Goal: Task Accomplishment & Management: Complete application form

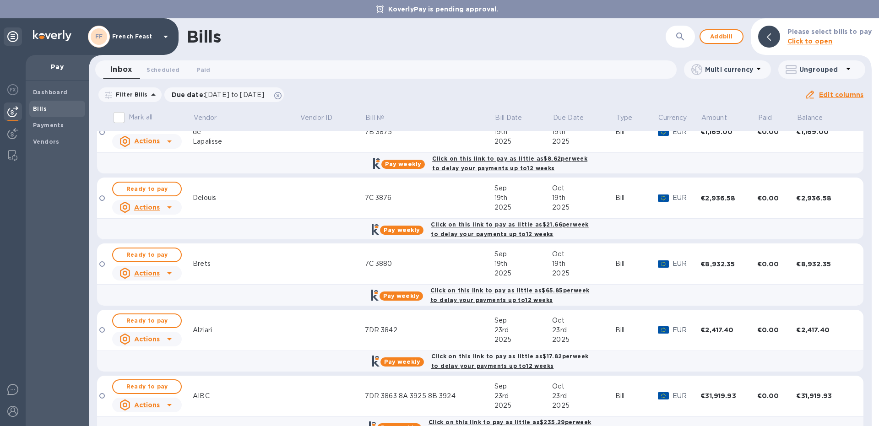
scroll to position [643, 0]
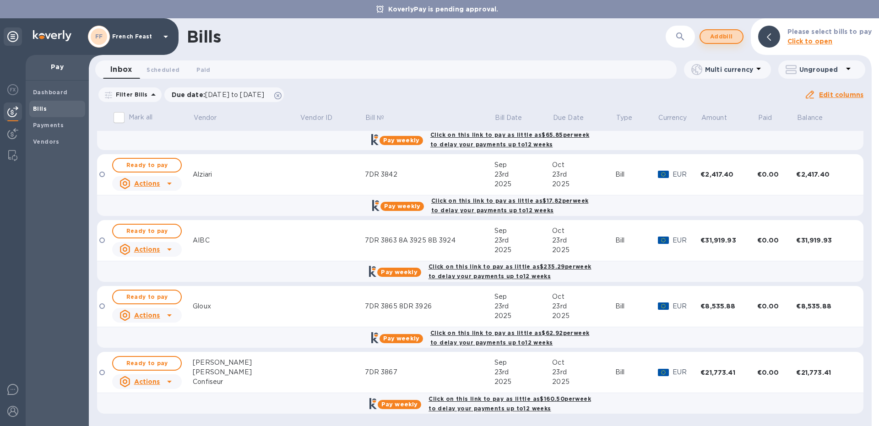
click at [711, 34] on span "Add bill" at bounding box center [721, 36] width 27 height 11
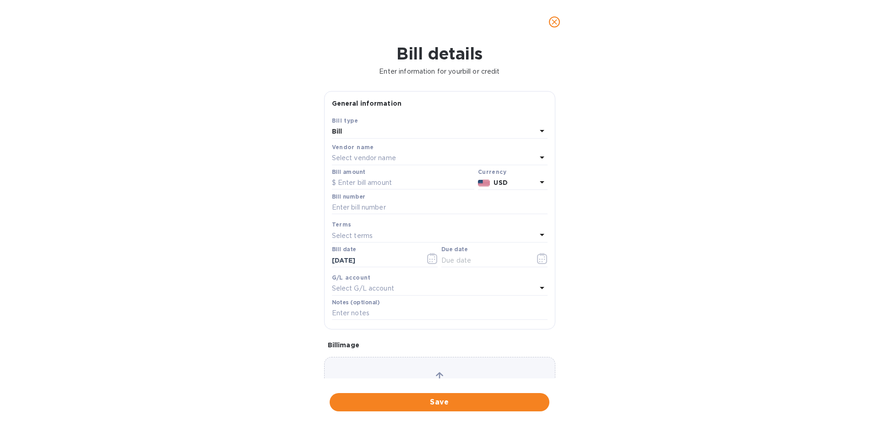
click at [351, 161] on p "Select vendor name" at bounding box center [364, 158] width 64 height 10
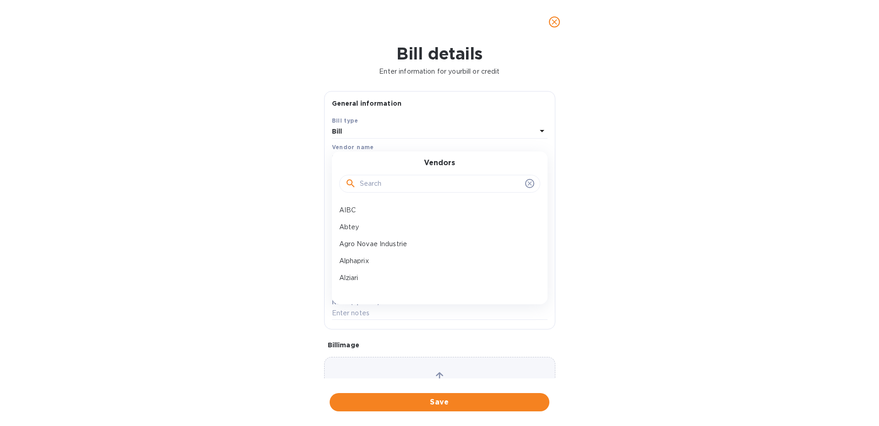
click at [368, 183] on input "text" at bounding box center [441, 184] width 162 height 14
type input "choc"
click at [375, 211] on p "Chocolat des Francais" at bounding box center [436, 211] width 194 height 10
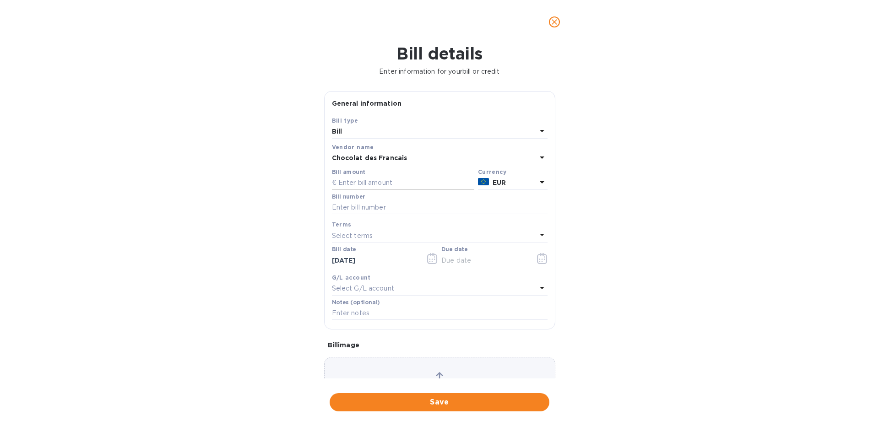
click at [347, 181] on input "text" at bounding box center [403, 183] width 142 height 14
paste input "31,537.93"
type input "31,537.93"
click at [345, 205] on input "text" at bounding box center [440, 208] width 216 height 14
type input "7DR 3893"
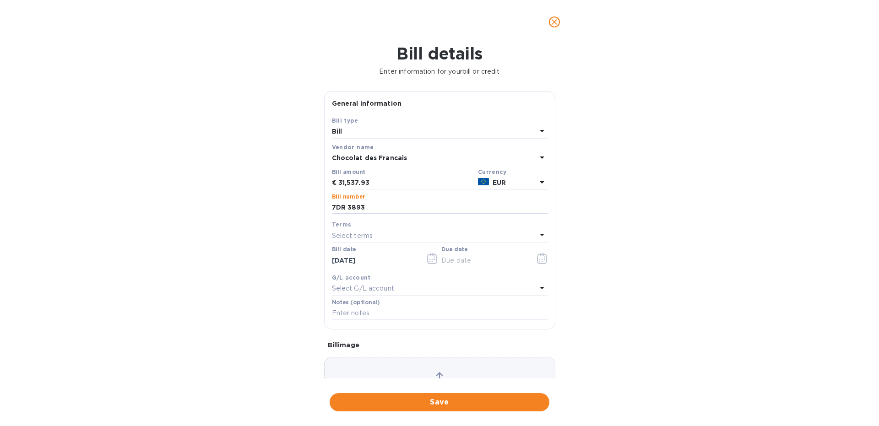
click at [541, 262] on icon "button" at bounding box center [542, 258] width 11 height 11
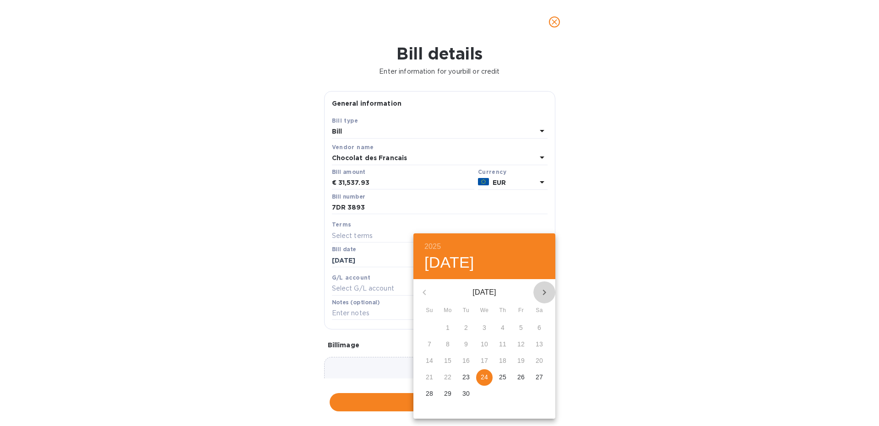
click at [542, 292] on icon "button" at bounding box center [544, 292] width 11 height 11
click at [521, 379] on p "24" at bounding box center [520, 377] width 7 height 9
type input "[DATE]"
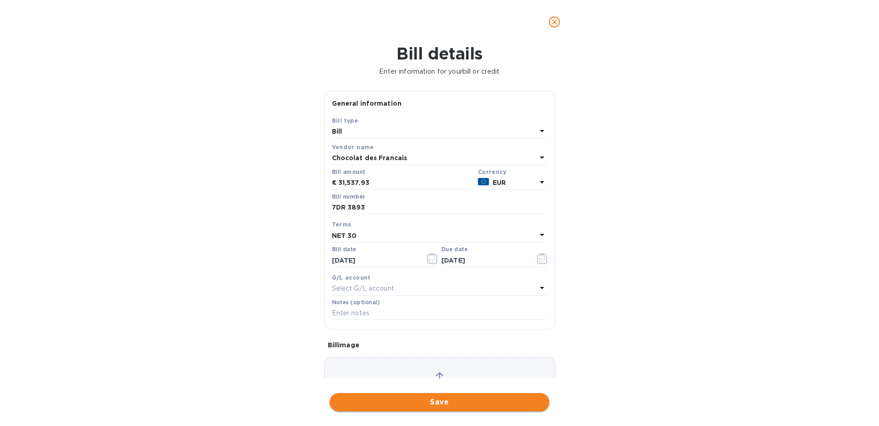
click at [366, 400] on span "Save" at bounding box center [439, 402] width 205 height 11
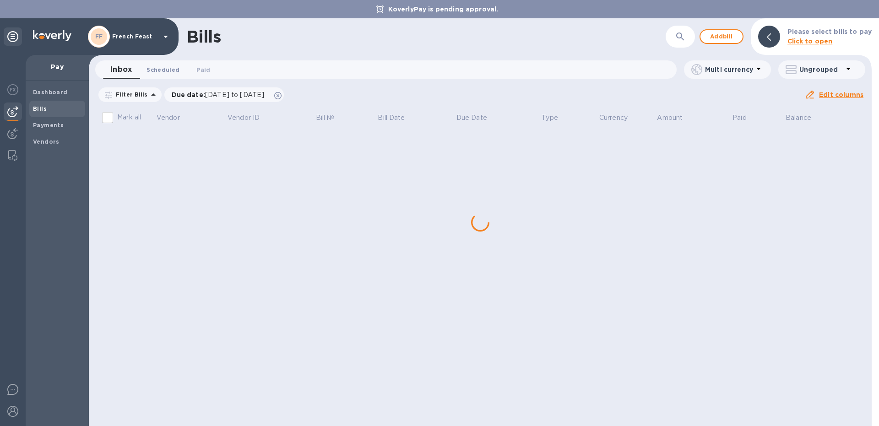
scroll to position [0, 0]
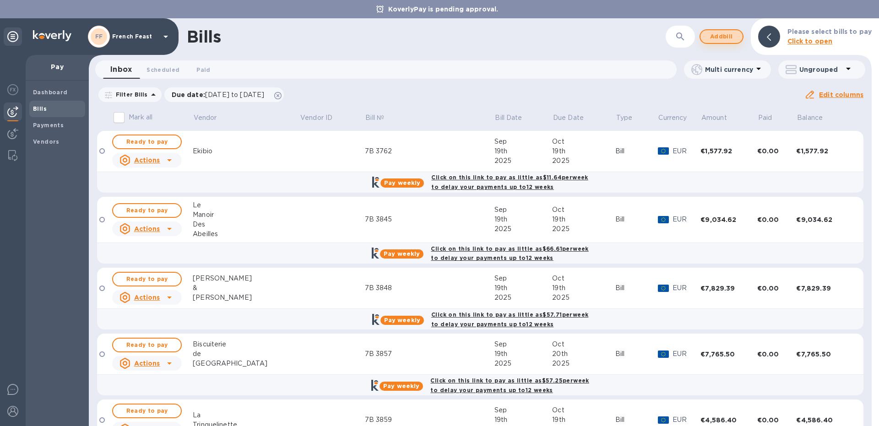
click at [725, 38] on span "Add bill" at bounding box center [721, 36] width 27 height 11
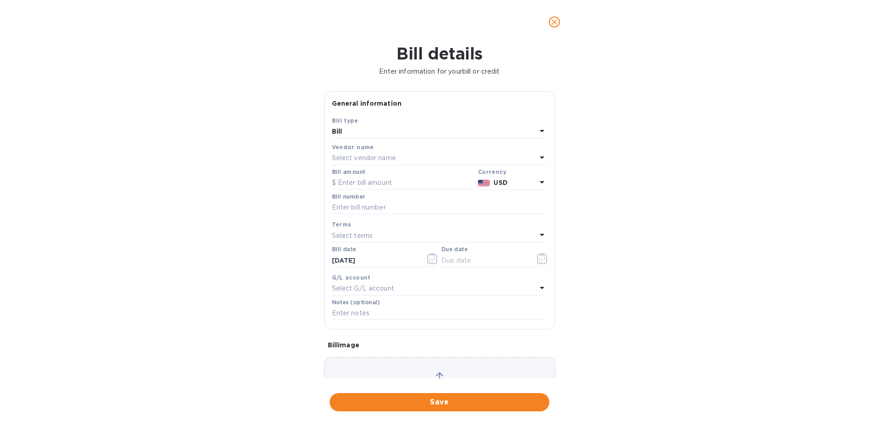
click at [350, 161] on p "Select vendor name" at bounding box center [364, 158] width 64 height 10
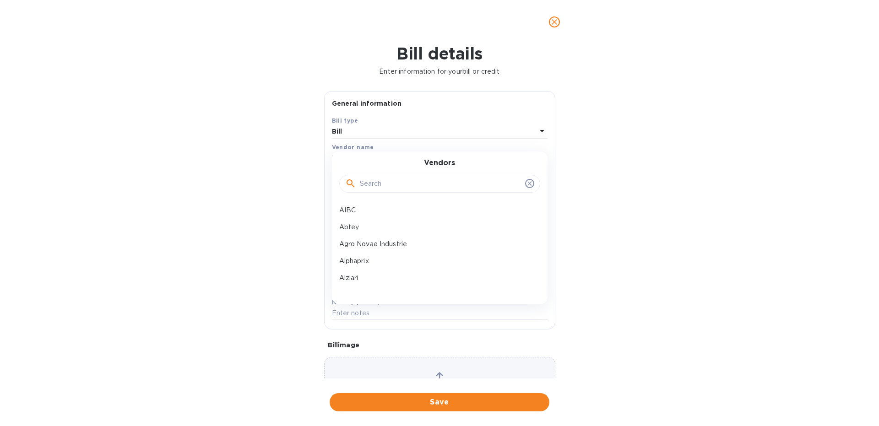
click at [390, 181] on input "text" at bounding box center [441, 184] width 162 height 14
type input "glou"
click at [351, 215] on p "Gloux" at bounding box center [436, 211] width 194 height 10
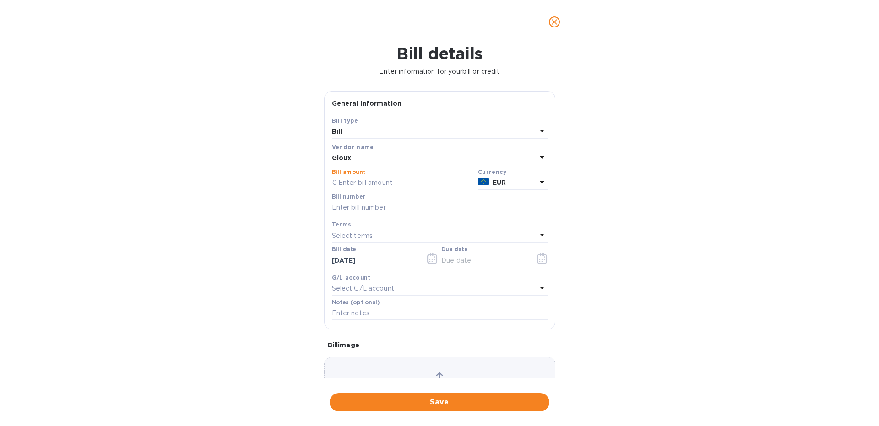
click at [347, 186] on input "text" at bounding box center [403, 183] width 142 height 14
type input "8,535.88"
click at [343, 209] on input "text" at bounding box center [440, 208] width 216 height 14
type input "7DR 3865"
click at [653, 239] on div "Bill details Enter information for your bill or credit General information Save…" at bounding box center [439, 235] width 879 height 382
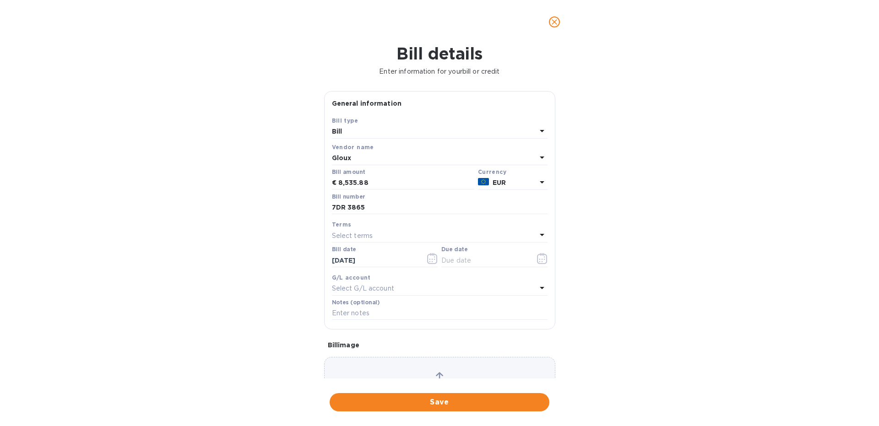
click at [553, 22] on icon "close" at bounding box center [554, 21] width 5 height 5
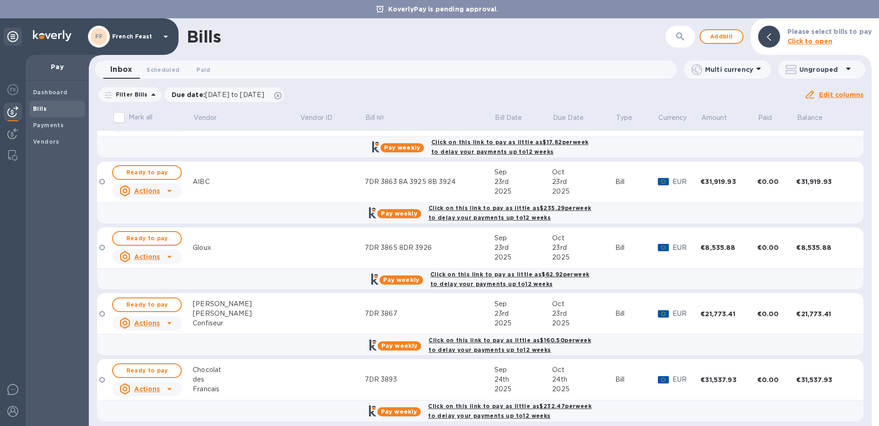
scroll to position [709, 0]
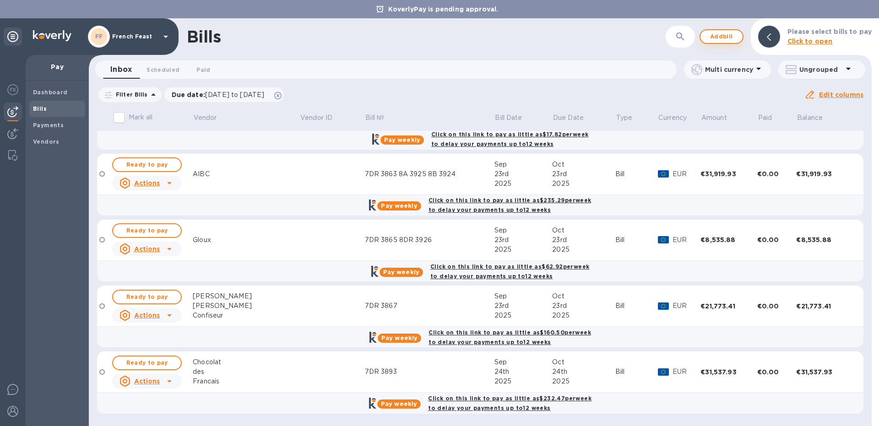
click at [732, 35] on span "Add bill" at bounding box center [721, 36] width 27 height 11
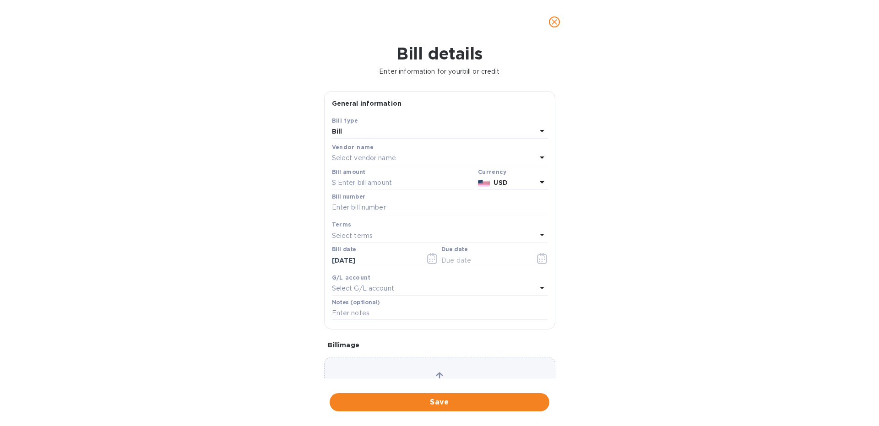
click at [360, 161] on p "Select vendor name" at bounding box center [364, 158] width 64 height 10
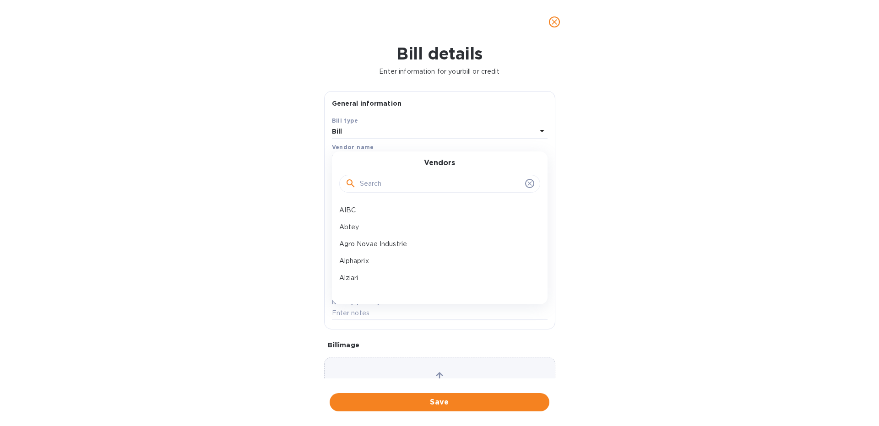
click at [369, 181] on input "text" at bounding box center [441, 184] width 162 height 14
type input "pro"
click at [353, 258] on p "promocash" at bounding box center [436, 261] width 194 height 10
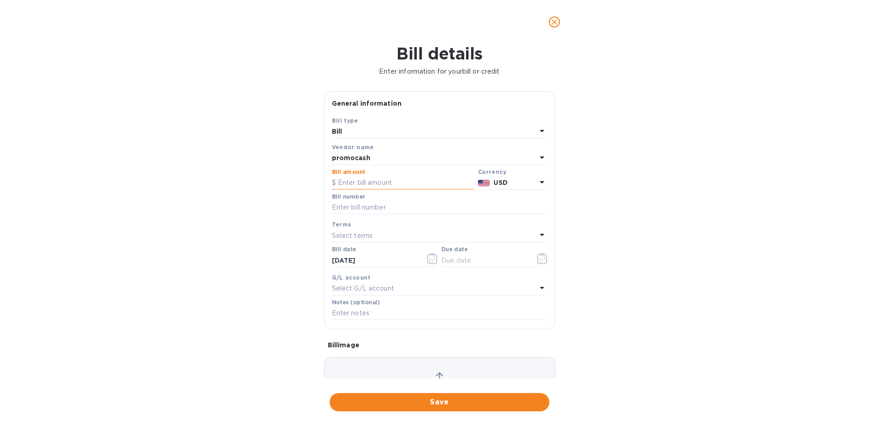
click at [358, 188] on input "text" at bounding box center [403, 183] width 142 height 14
type input "9,440.42"
click at [516, 180] on p "USD" at bounding box center [515, 183] width 43 height 10
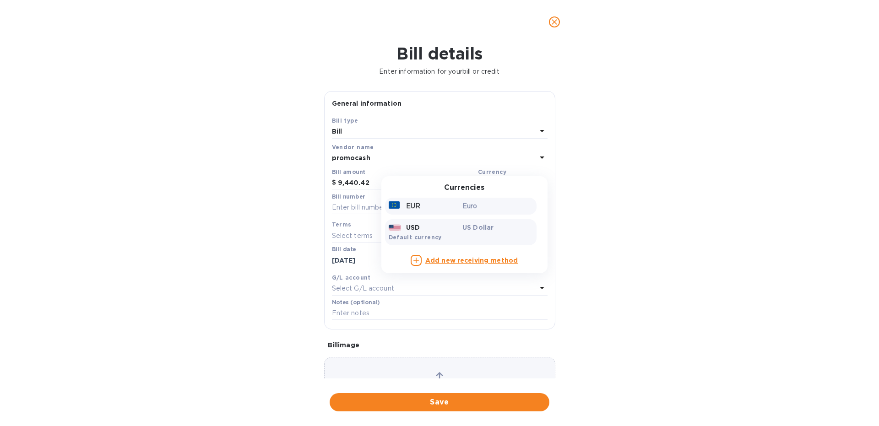
click at [412, 206] on p "EUR" at bounding box center [413, 206] width 14 height 10
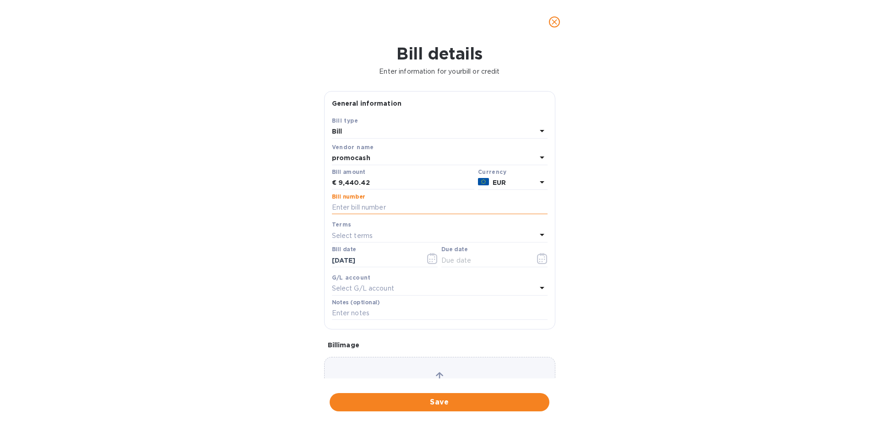
click at [356, 210] on input "text" at bounding box center [440, 208] width 216 height 14
type input "7DR 3923"
click at [537, 260] on icon "button" at bounding box center [542, 258] width 11 height 11
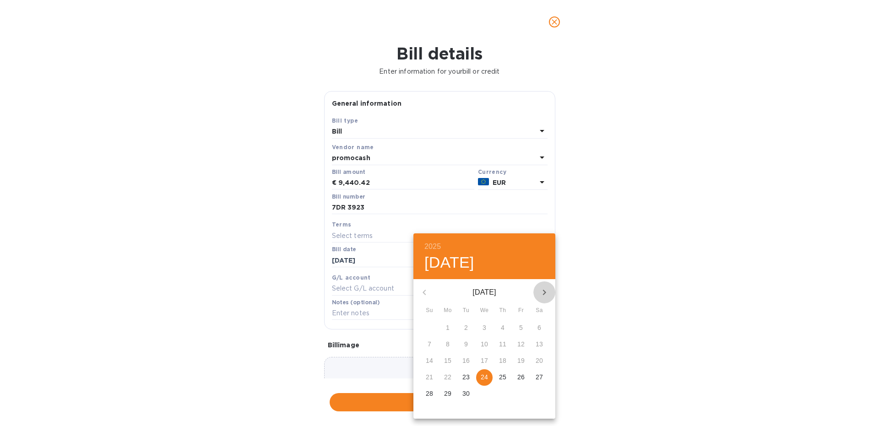
click at [543, 292] on icon "button" at bounding box center [544, 292] width 11 height 11
click at [530, 374] on div "25" at bounding box center [539, 377] width 18 height 16
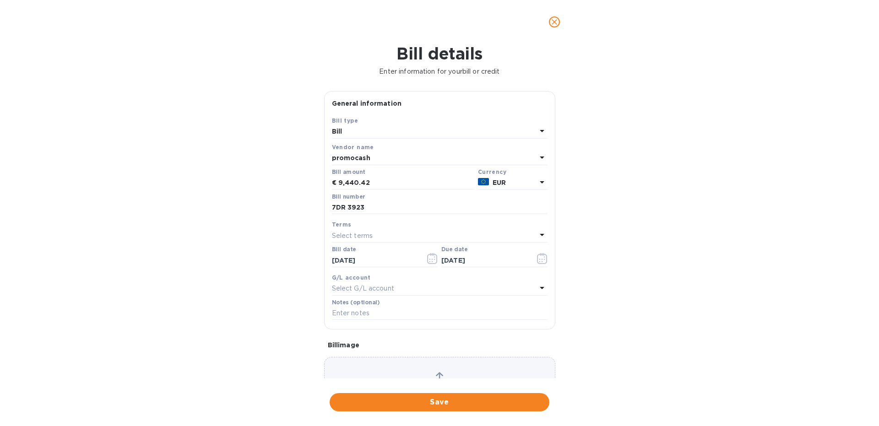
click at [472, 253] on div "Due date [DATE]" at bounding box center [494, 256] width 106 height 21
click at [466, 259] on input "[DATE]" at bounding box center [484, 261] width 87 height 14
click at [457, 260] on input "[DATE]" at bounding box center [484, 261] width 87 height 14
click at [459, 261] on input "[DATE]" at bounding box center [484, 261] width 87 height 14
type input "[DATE]"
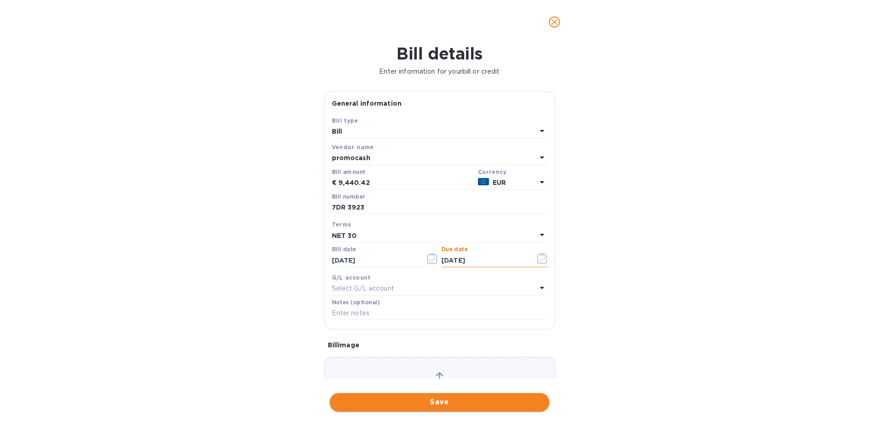
click at [414, 406] on span "Save" at bounding box center [439, 402] width 205 height 11
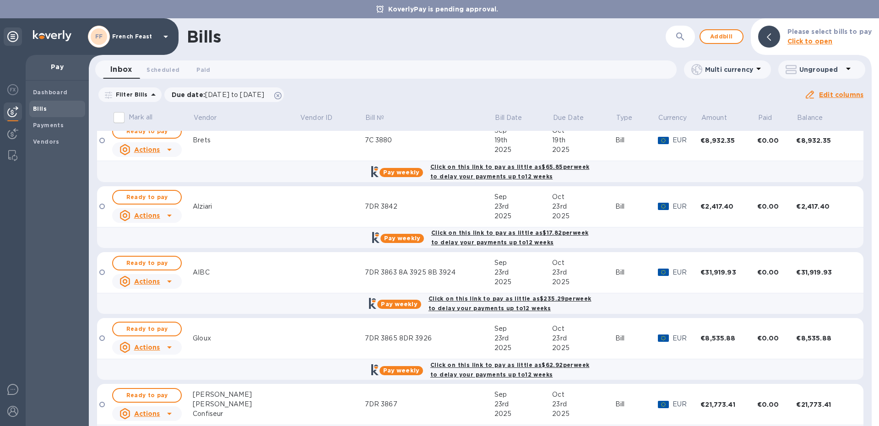
scroll to position [630, 0]
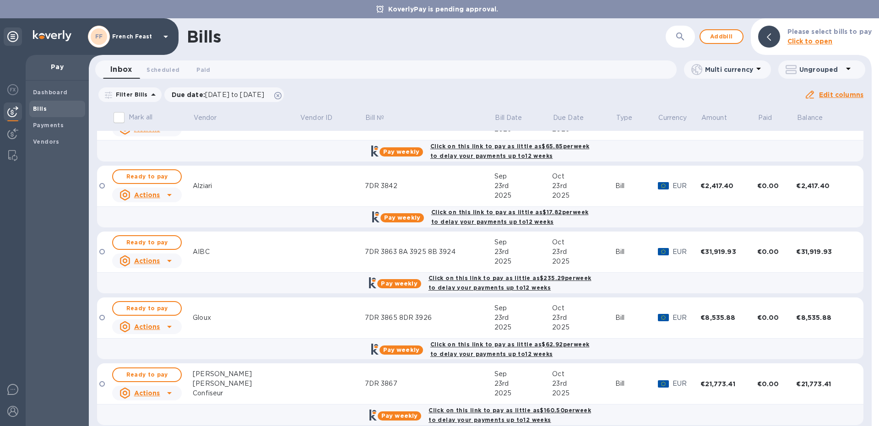
click at [248, 197] on td "Alziari" at bounding box center [246, 186] width 107 height 41
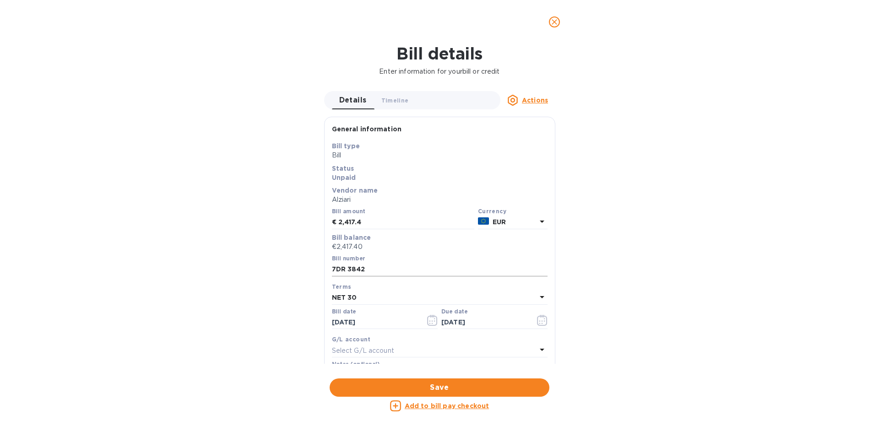
click at [387, 271] on input "7DR 3842" at bounding box center [440, 270] width 216 height 14
type input "7DR 3842 8A 3992"
click at [367, 219] on input "2,417.4" at bounding box center [406, 223] width 136 height 14
type input "2"
type input "14,504.4"
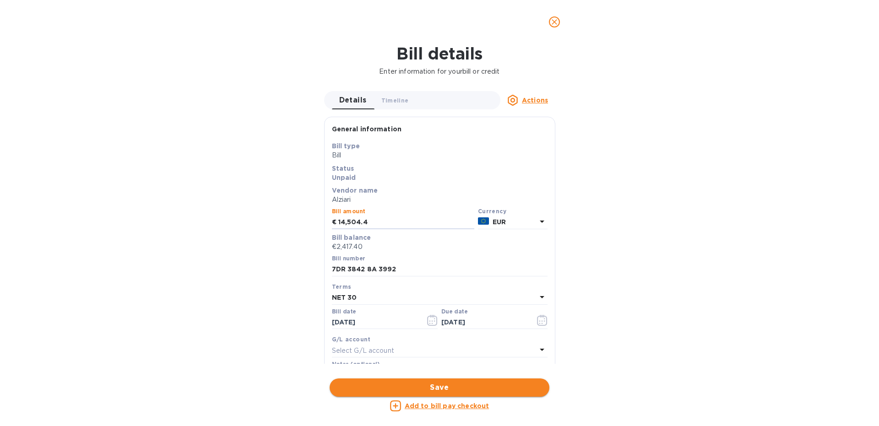
click at [423, 387] on span "Save" at bounding box center [439, 387] width 205 height 11
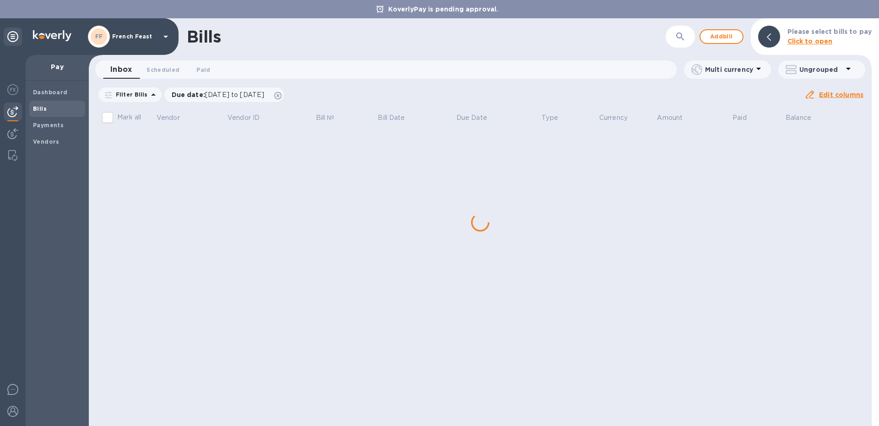
scroll to position [0, 0]
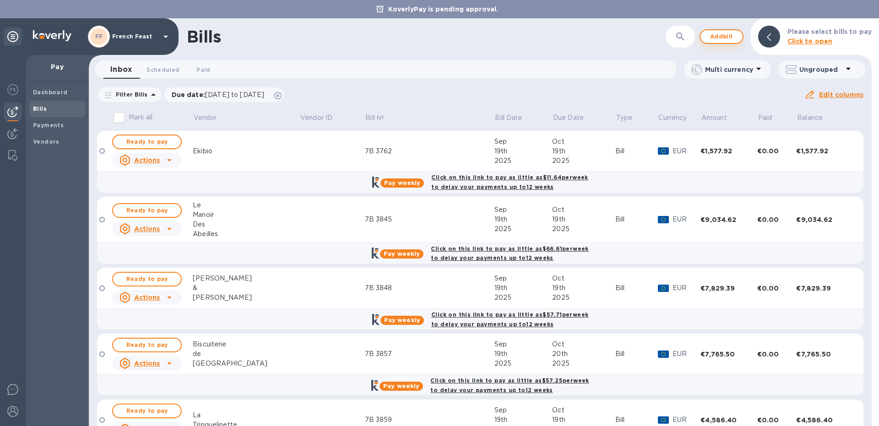
click at [725, 34] on span "Add bill" at bounding box center [721, 36] width 27 height 11
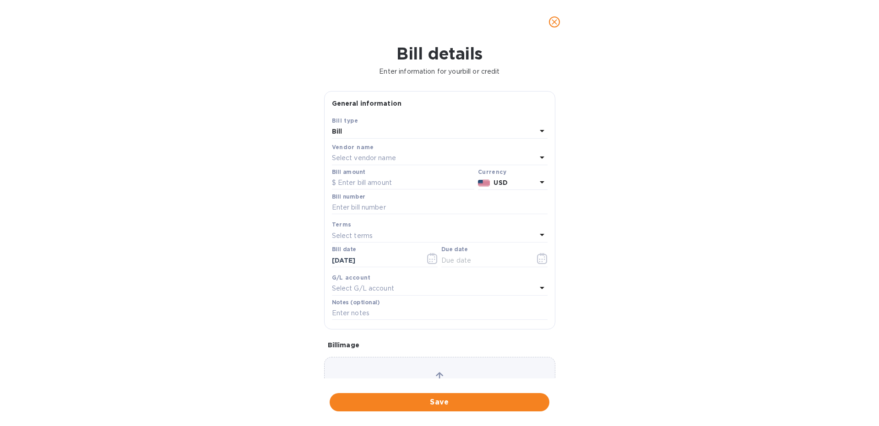
click at [356, 162] on p "Select vendor name" at bounding box center [364, 158] width 64 height 10
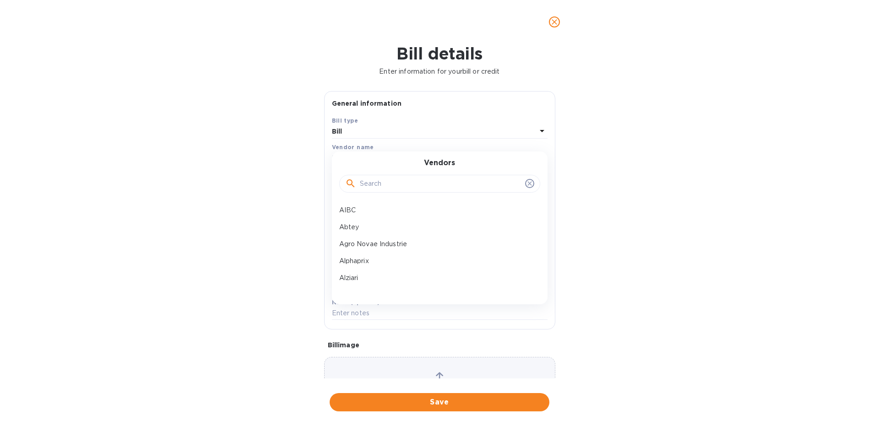
click at [371, 186] on input "text" at bounding box center [441, 184] width 162 height 14
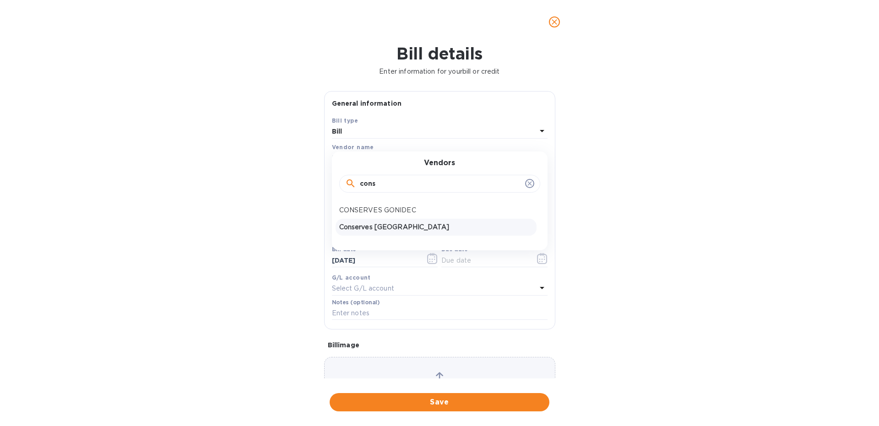
type input "cons"
click at [363, 222] on div "Conserves [GEOGRAPHIC_DATA]" at bounding box center [436, 227] width 201 height 17
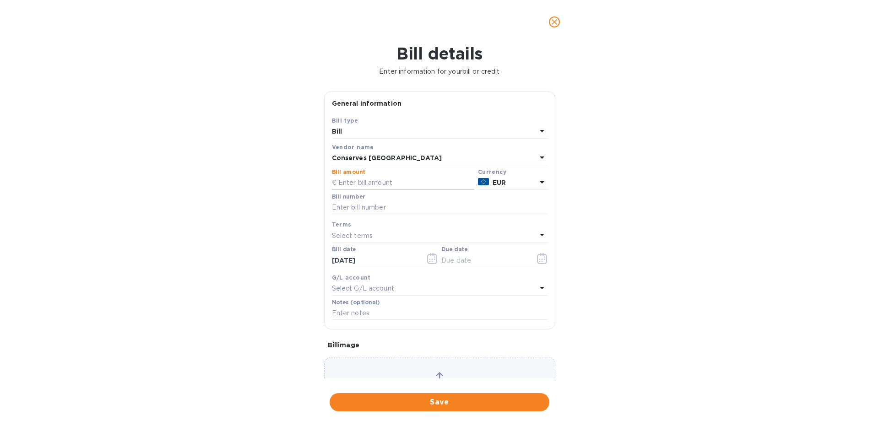
click at [351, 186] on input "text" at bounding box center [403, 183] width 142 height 14
paste input "5,916.96"
type input "5,916.96"
click at [350, 211] on input "text" at bounding box center [440, 208] width 216 height 14
type input "8A 3882"
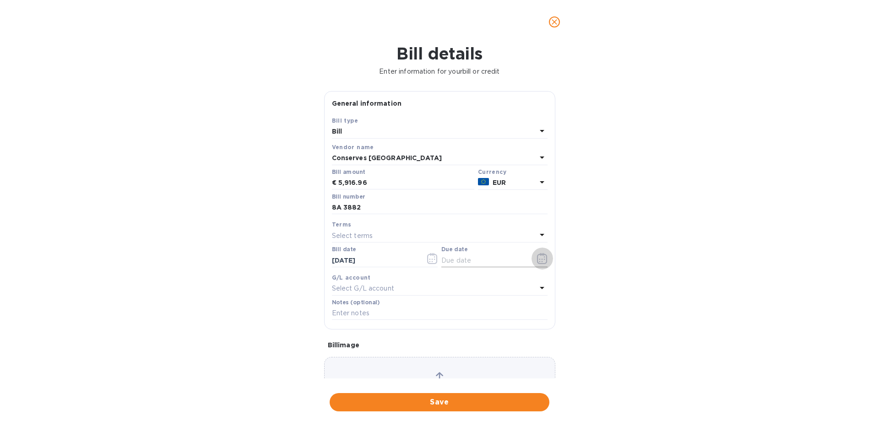
click at [543, 260] on icon "button" at bounding box center [542, 258] width 11 height 11
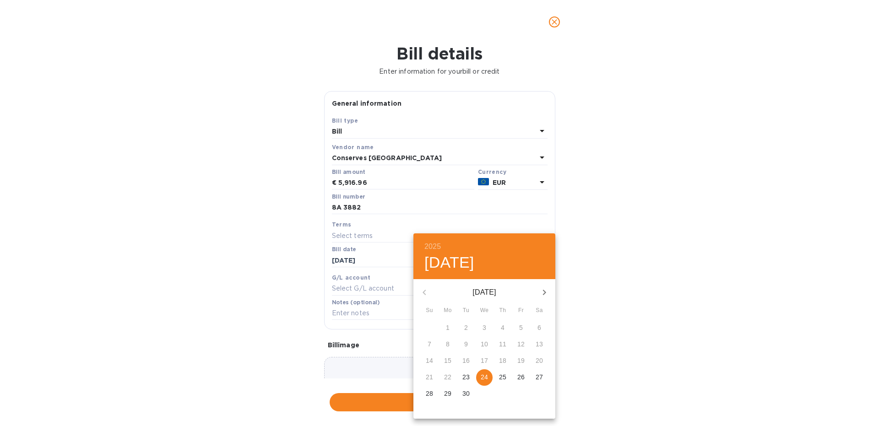
click at [543, 291] on icon "button" at bounding box center [544, 292] width 11 height 11
click at [518, 374] on p "24" at bounding box center [520, 377] width 7 height 9
type input "[DATE]"
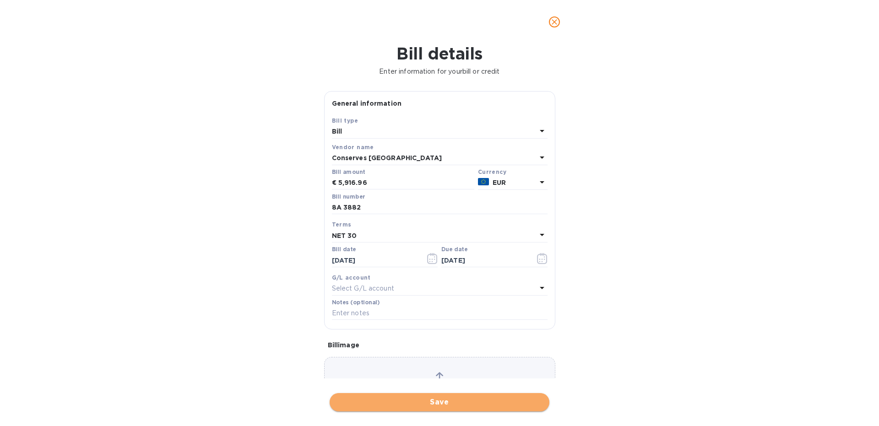
click at [406, 407] on span "Save" at bounding box center [439, 402] width 205 height 11
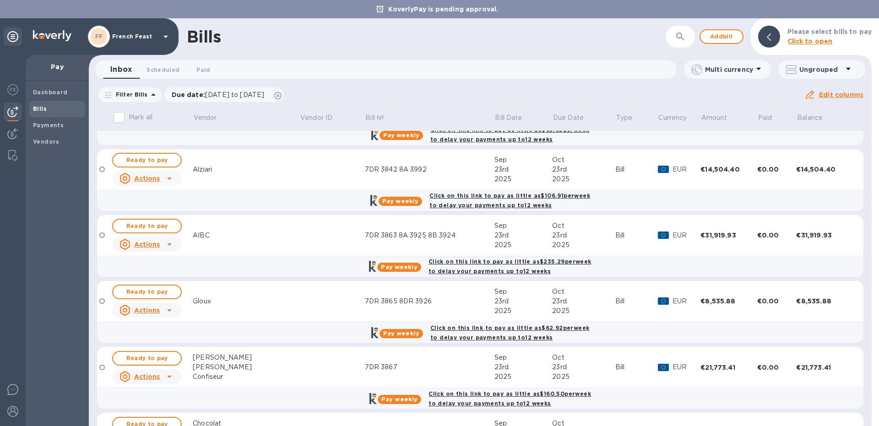
scroll to position [841, 0]
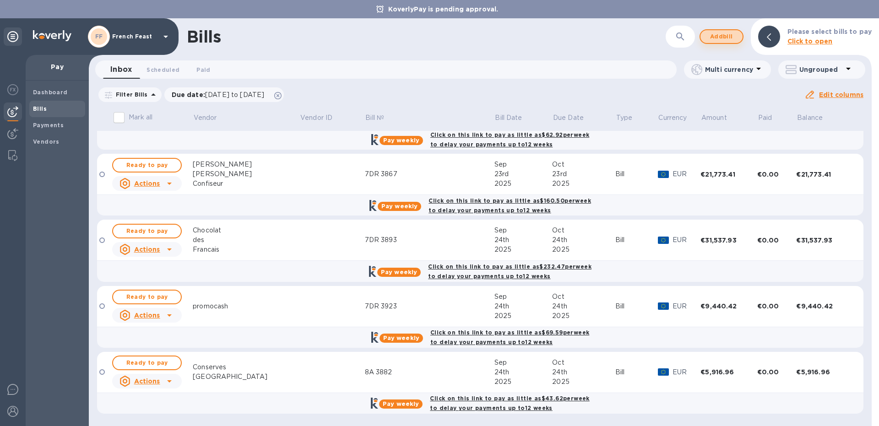
click at [743, 35] on button "Add bill" at bounding box center [722, 36] width 44 height 15
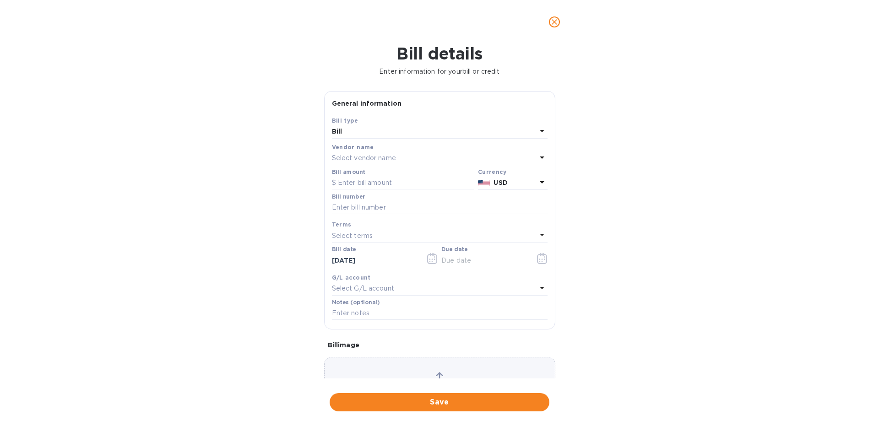
click at [347, 158] on p "Select vendor name" at bounding box center [364, 158] width 64 height 10
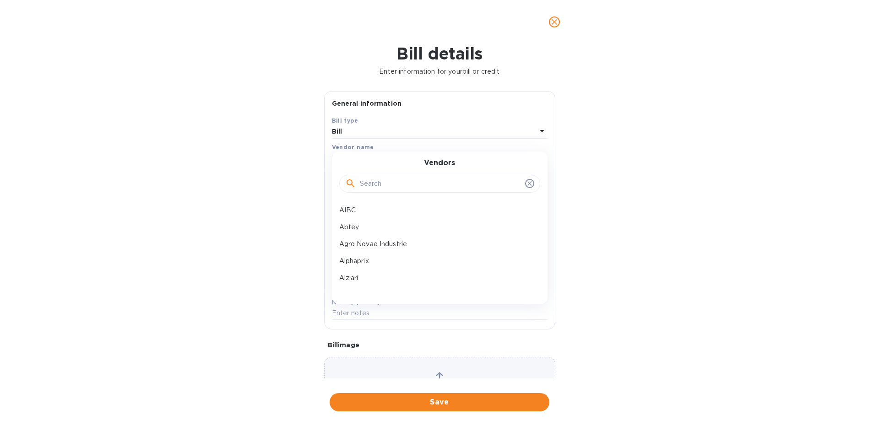
click at [378, 185] on input "text" at bounding box center [441, 184] width 162 height 14
type input "[PERSON_NAME]"
click at [360, 209] on p "Biscuits [PERSON_NAME]" at bounding box center [436, 211] width 194 height 10
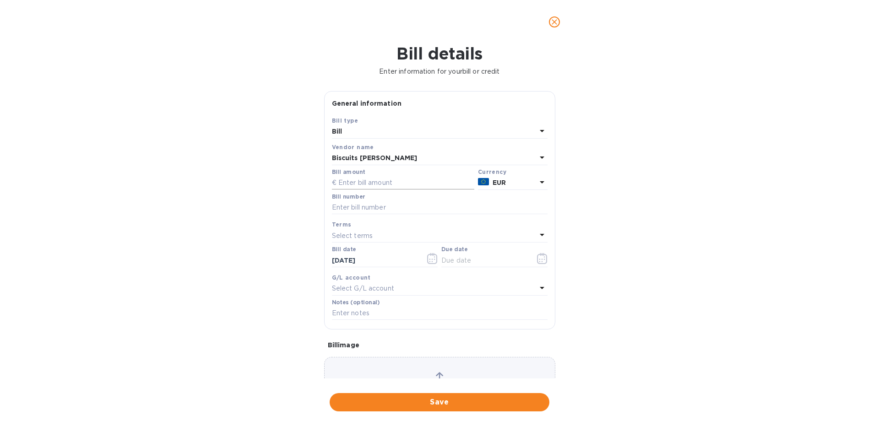
click at [349, 183] on input "text" at bounding box center [403, 183] width 142 height 14
paste input "5,849.02"
type input "5,849.02"
click at [351, 208] on input "text" at bounding box center [440, 208] width 216 height 14
type input "8A 3901"
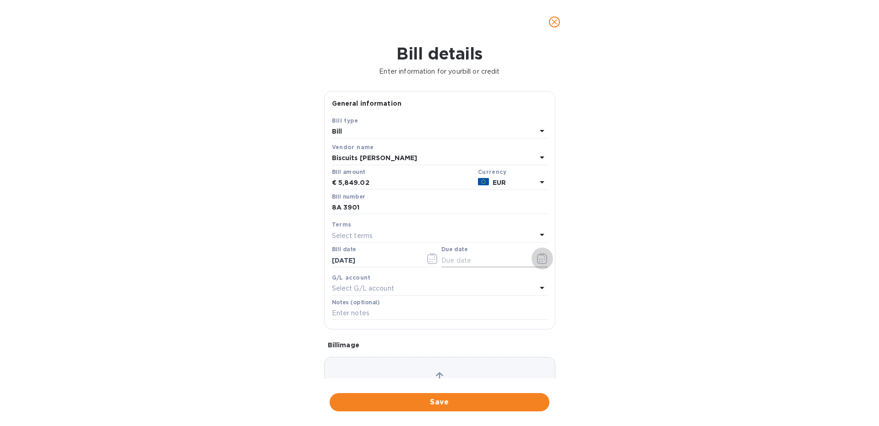
click at [540, 260] on icon "button" at bounding box center [542, 258] width 11 height 11
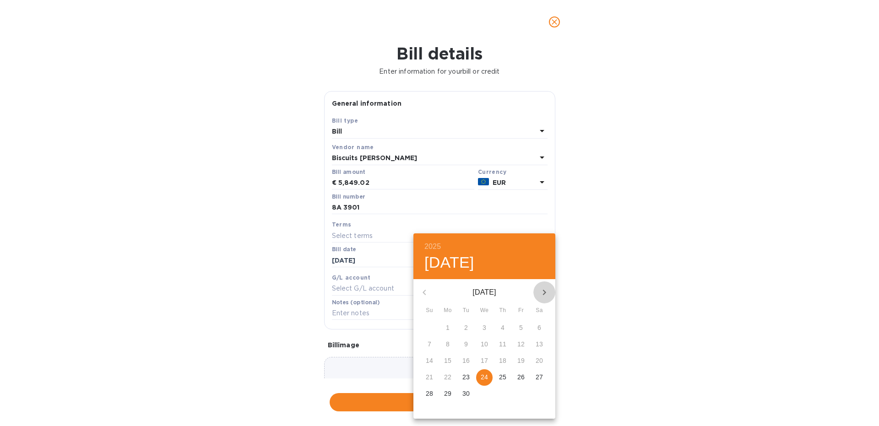
click at [542, 293] on icon "button" at bounding box center [544, 292] width 11 height 11
click at [519, 378] on p "24" at bounding box center [520, 377] width 7 height 9
type input "[DATE]"
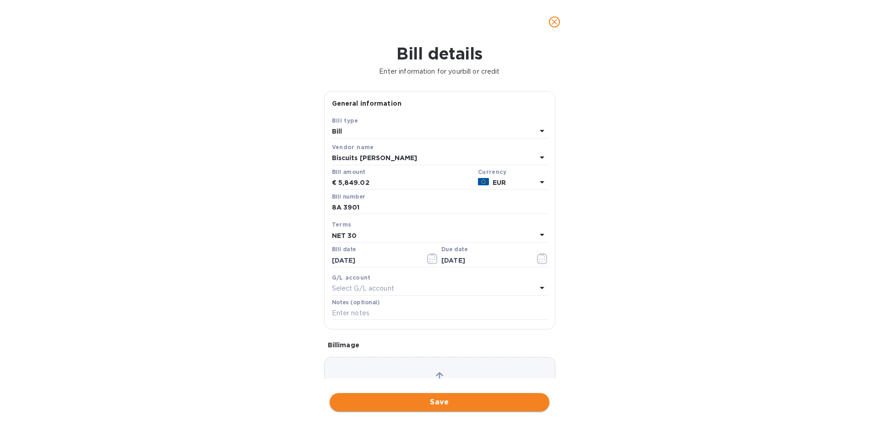
click at [404, 408] on button "Save" at bounding box center [440, 402] width 220 height 18
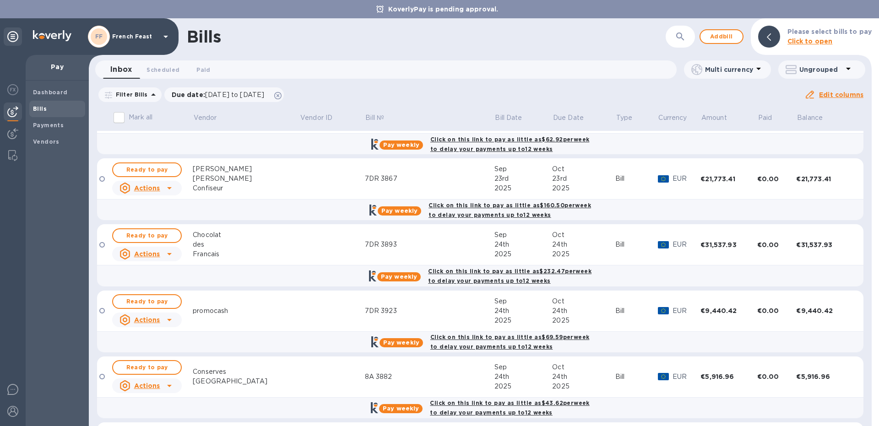
scroll to position [907, 0]
